Goal: Transaction & Acquisition: Purchase product/service

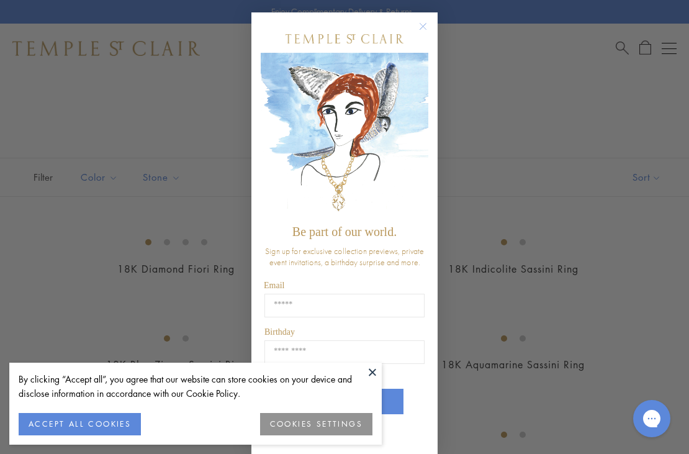
click at [212, 130] on div "Close dialog Be part of our world. Sign up for exclusive collection previews, p…" at bounding box center [344, 227] width 689 height 454
click at [423, 30] on circle "Close dialog" at bounding box center [423, 26] width 15 height 15
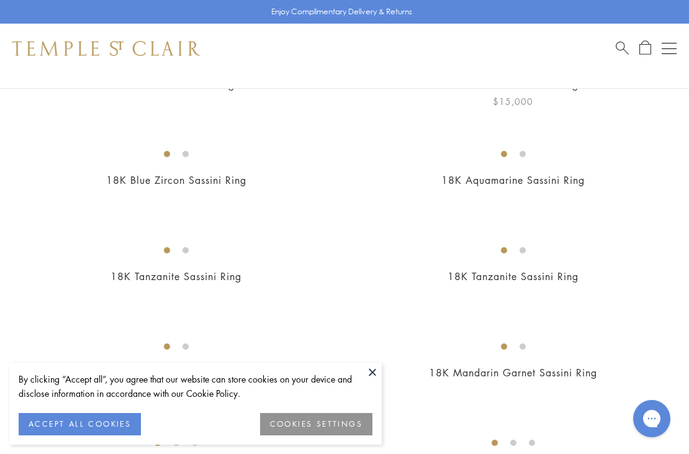
scroll to position [186, 0]
click at [369, 373] on button at bounding box center [372, 371] width 19 height 19
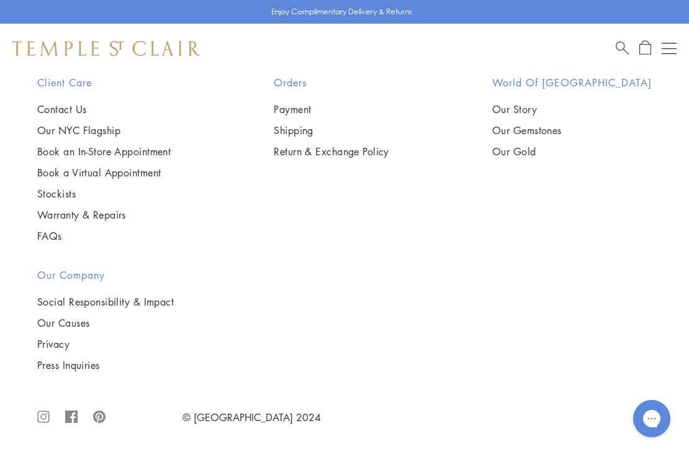
scroll to position [9370, 0]
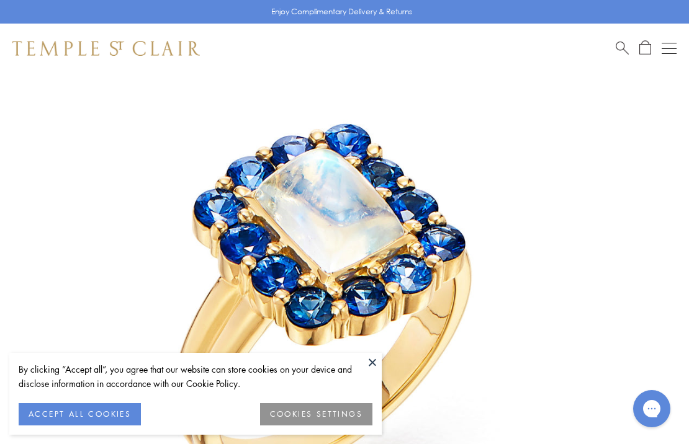
scroll to position [383, 0]
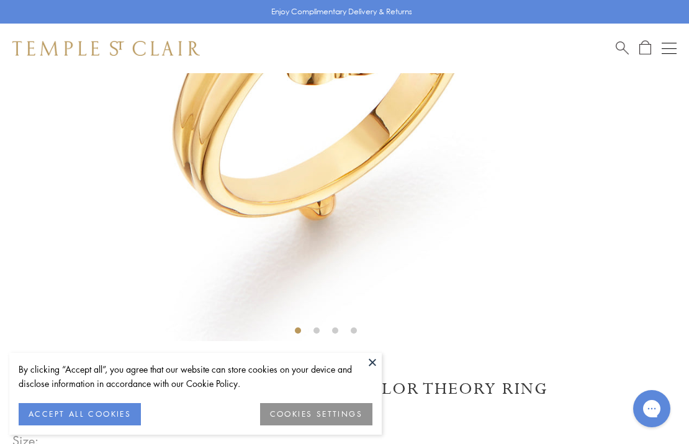
click at [115, 420] on button "ACCEPT ALL COOKIES" at bounding box center [80, 414] width 122 height 22
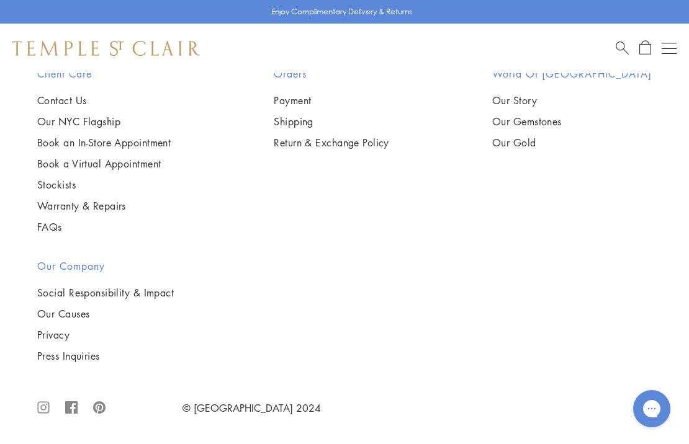
scroll to position [2741, 0]
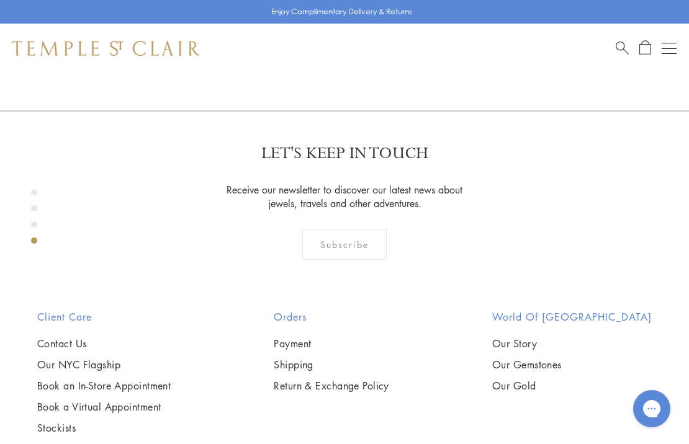
scroll to position [1935, 0]
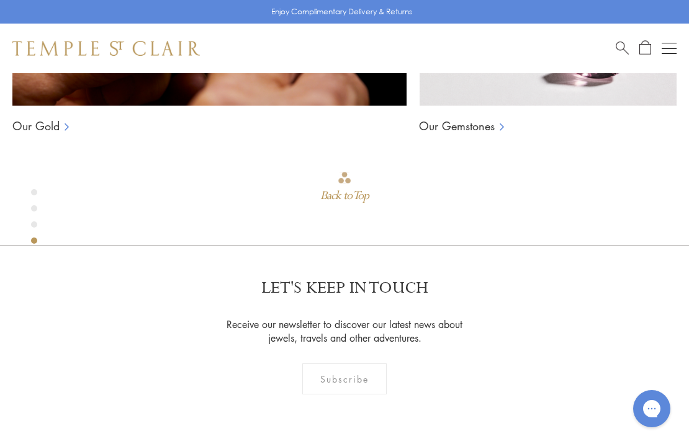
click at [192, 40] on div "Shop Shop Categories Amulets Pendants & Charms Lockets Chains & Leather Cords E…" at bounding box center [344, 49] width 689 height 50
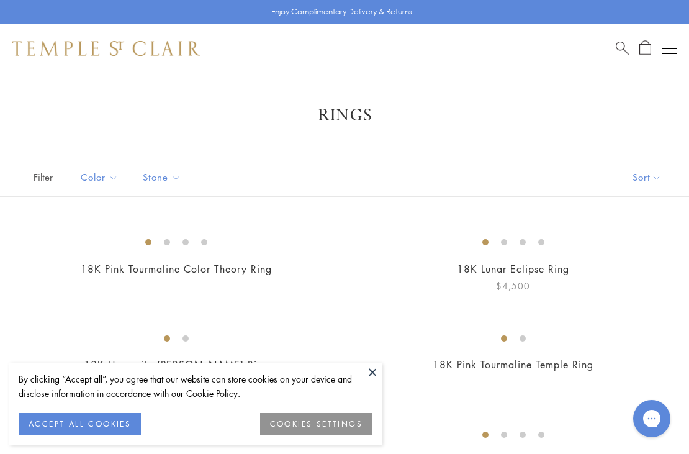
scroll to position [310, 0]
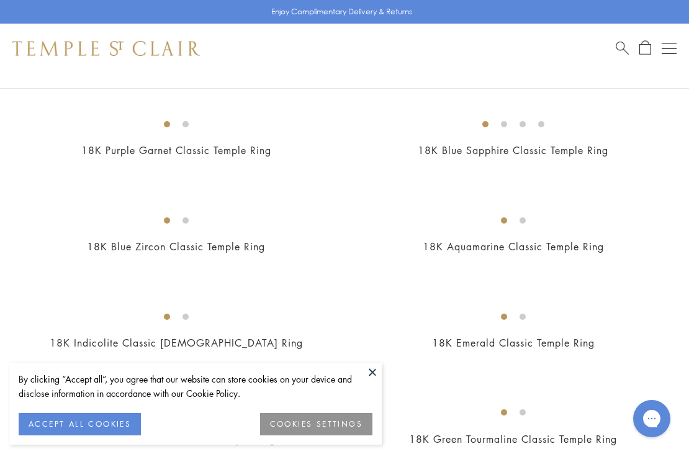
click at [380, 375] on button at bounding box center [372, 371] width 19 height 19
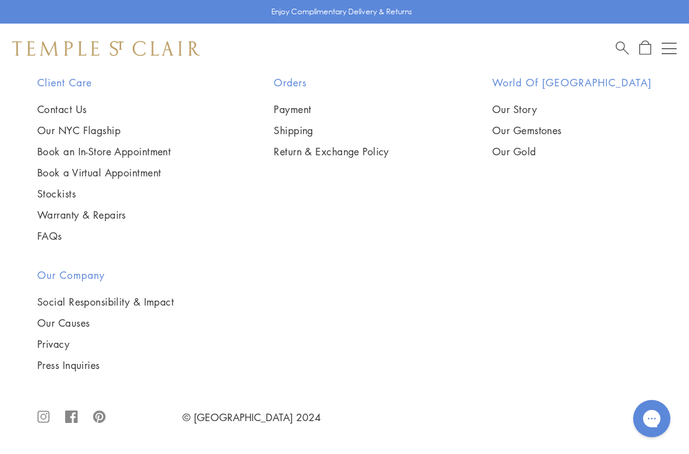
scroll to position [3165, 0]
click at [0, 0] on img at bounding box center [0, 0] width 0 height 0
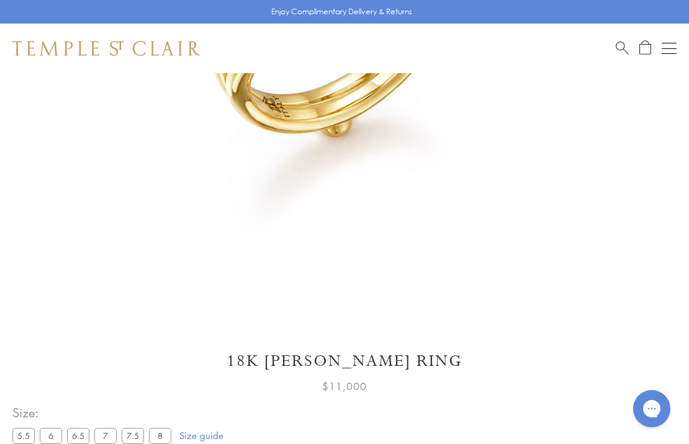
scroll to position [197, 0]
